Goal: Task Accomplishment & Management: Manage account settings

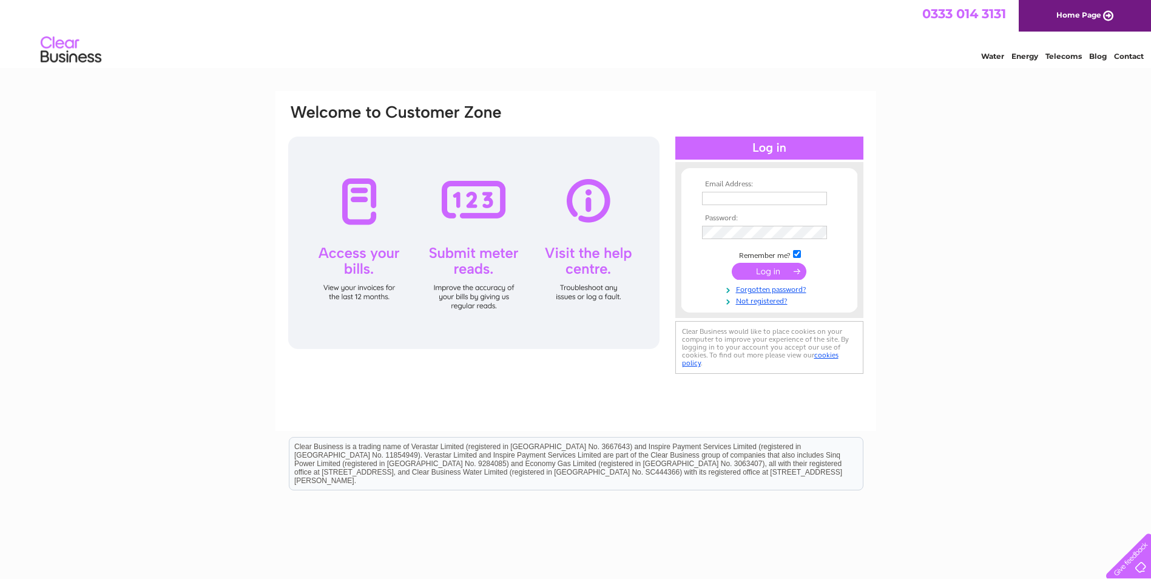
type input "lm@therasulgroup.com"
click at [757, 257] on td "Remember me?" at bounding box center [769, 254] width 141 height 12
click at [752, 268] on input "submit" at bounding box center [769, 271] width 75 height 17
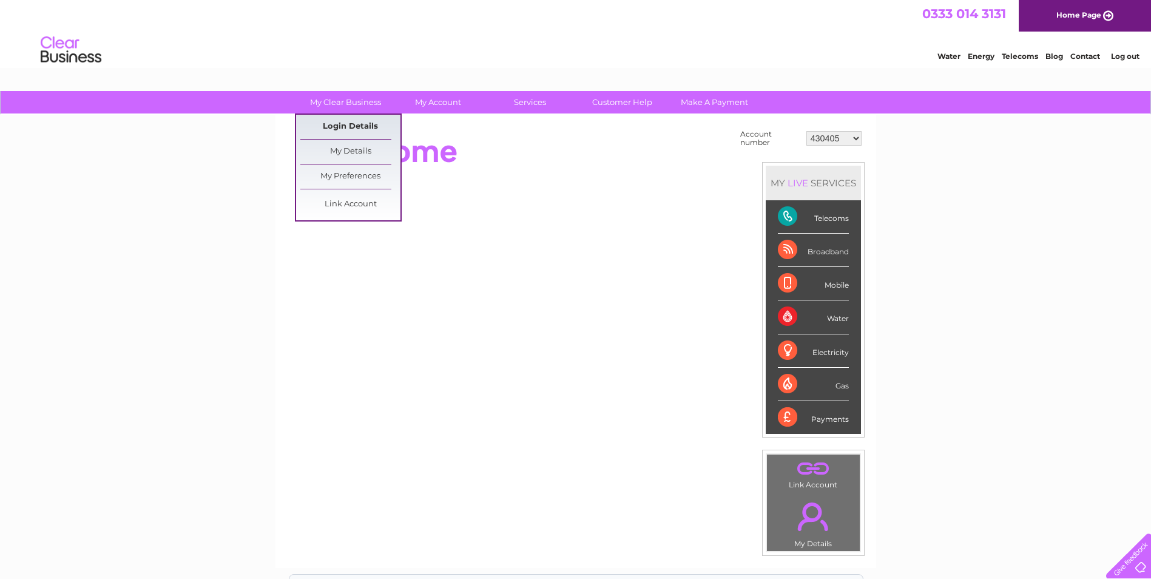
click at [364, 124] on link "Login Details" at bounding box center [350, 127] width 100 height 24
